Goal: Task Accomplishment & Management: Manage account settings

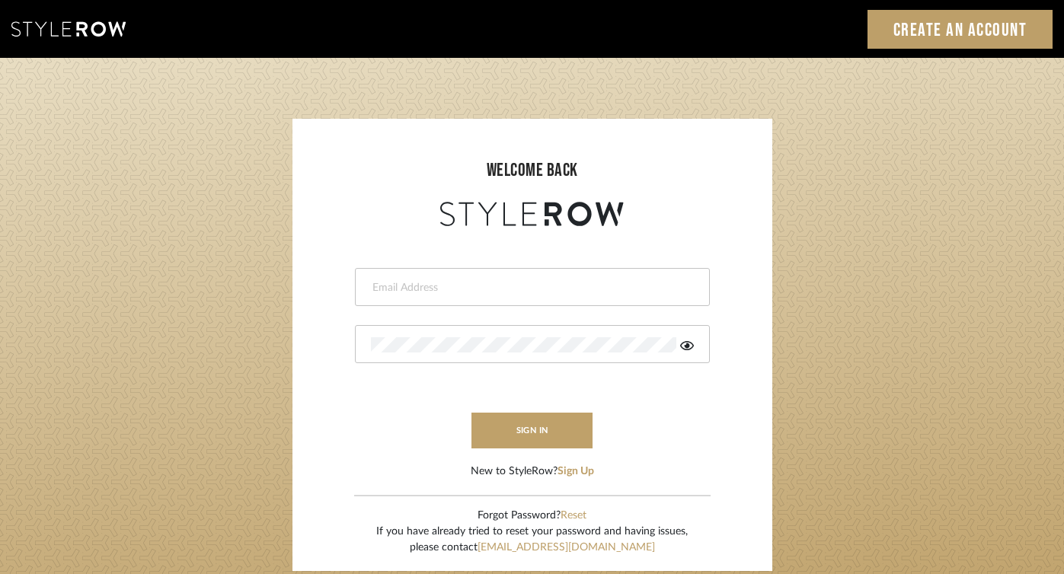
click at [542, 306] on form "This field is required This field is required sign in New to StyleRow? Sign Up" at bounding box center [533, 355] width 450 height 250
click at [539, 289] on input "email" at bounding box center [530, 287] width 319 height 15
type input "[PERSON_NAME][EMAIL_ADDRESS][DOMAIN_NAME]"
click at [690, 345] on icon at bounding box center [687, 346] width 14 height 12
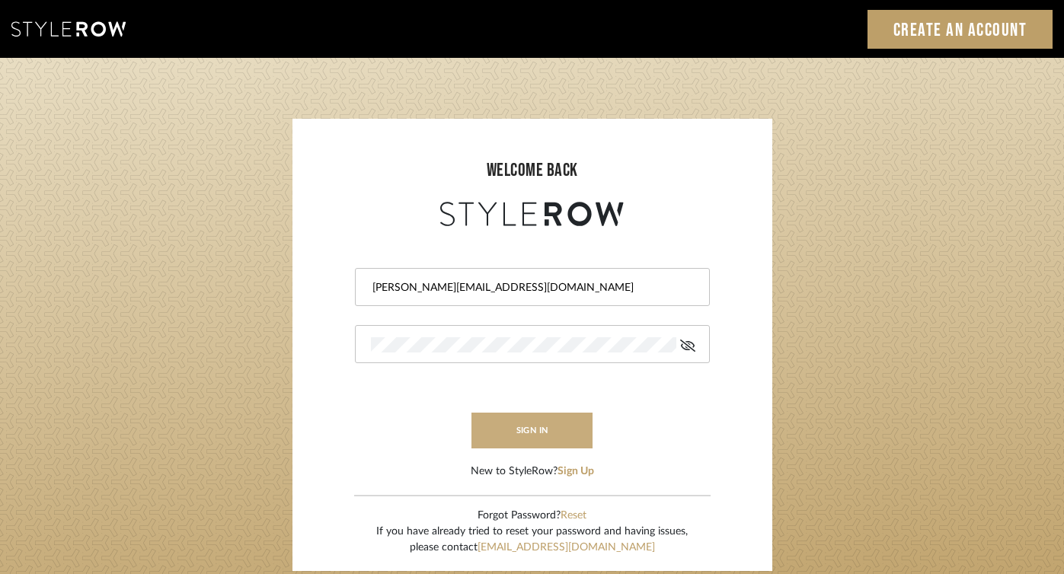
click at [529, 438] on button "sign in" at bounding box center [533, 431] width 122 height 36
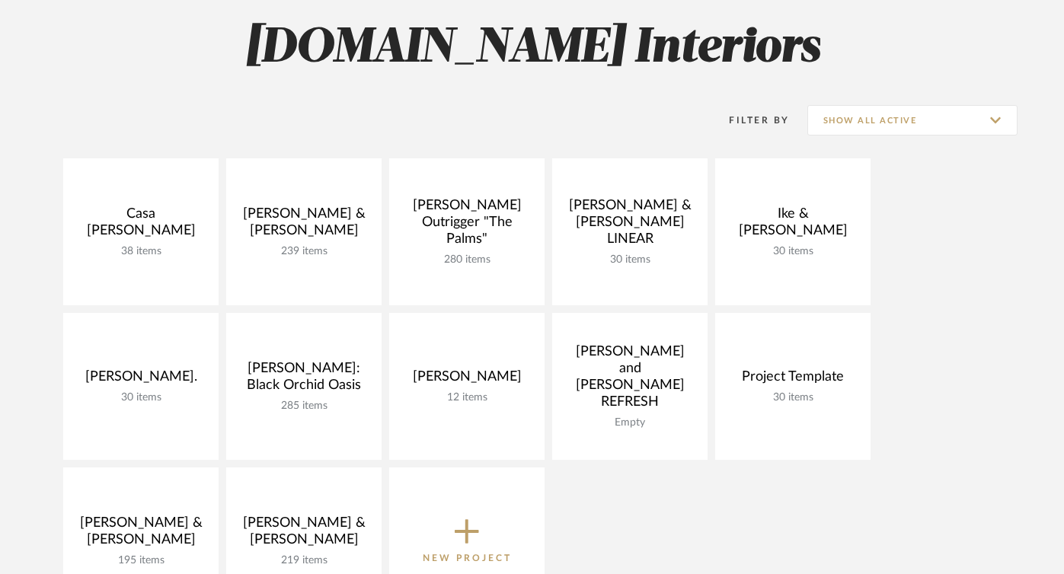
scroll to position [224, 0]
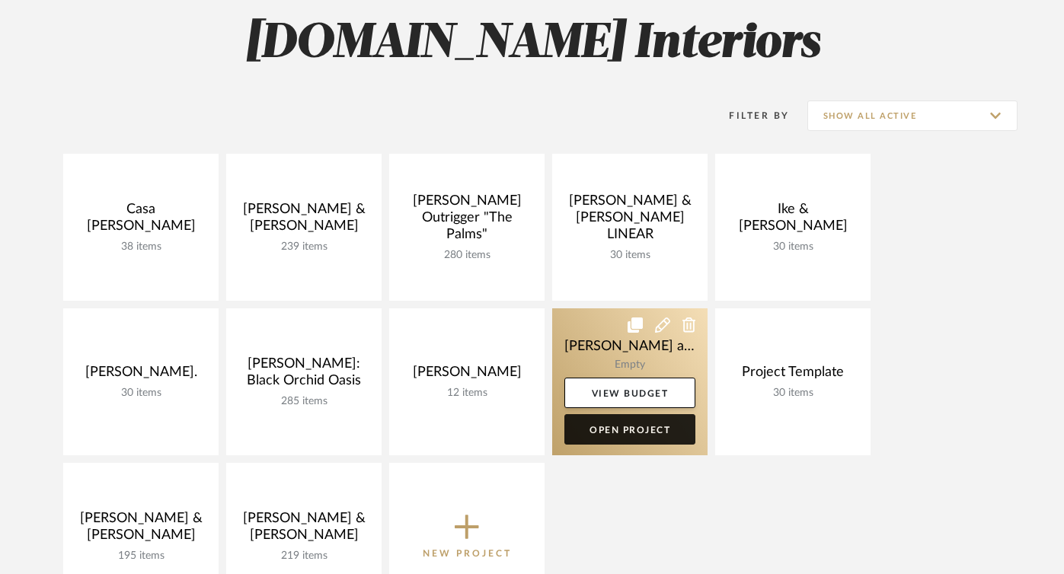
click at [634, 426] on link "Open Project" at bounding box center [630, 429] width 131 height 30
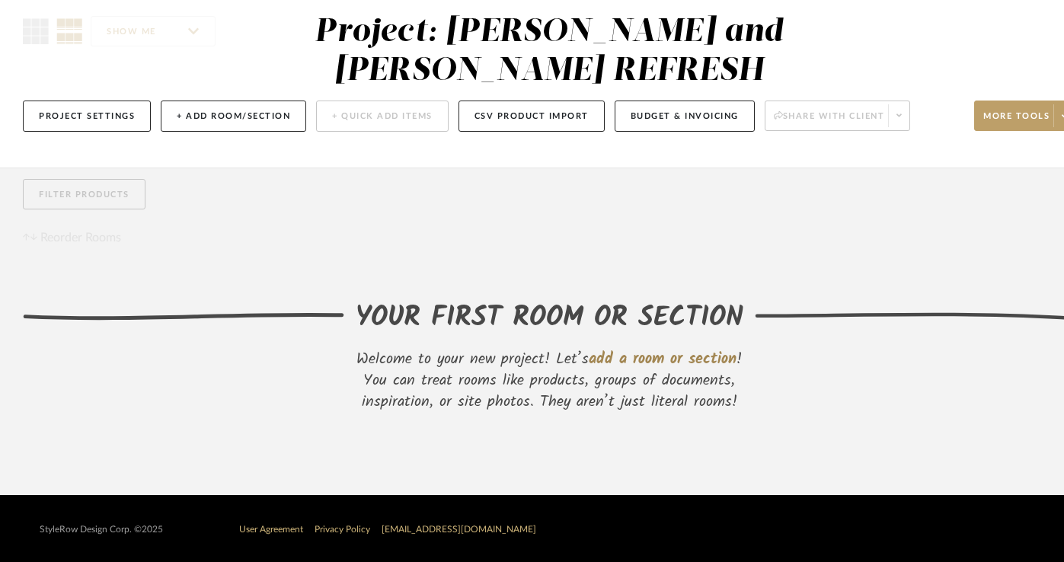
scroll to position [146, 0]
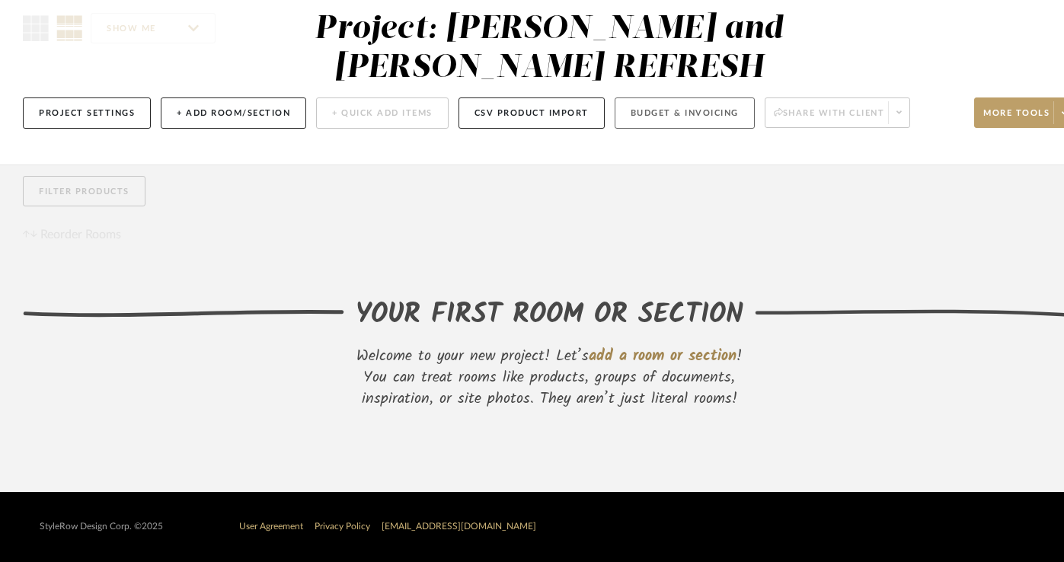
click at [695, 107] on button "Budget & Invoicing" at bounding box center [685, 113] width 140 height 31
